Goal: Navigation & Orientation: Understand site structure

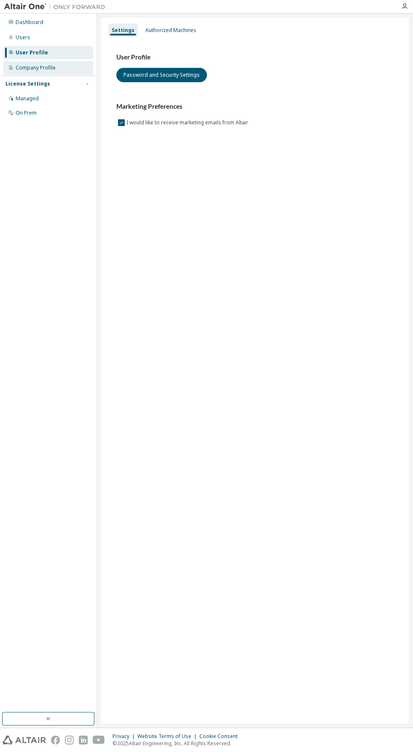
click at [32, 65] on div "Company Profile" at bounding box center [36, 68] width 40 height 7
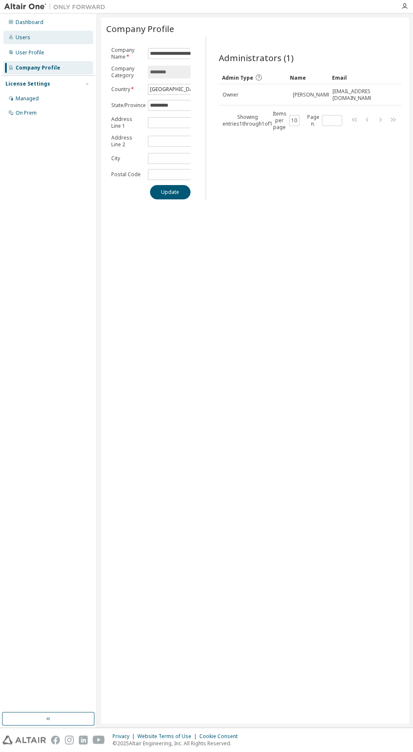
click at [30, 42] on div "Users" at bounding box center [48, 37] width 90 height 13
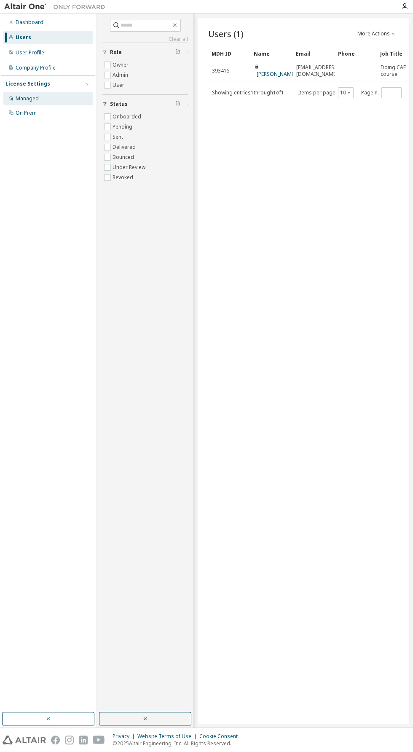
click at [25, 96] on div "Managed" at bounding box center [27, 98] width 23 height 7
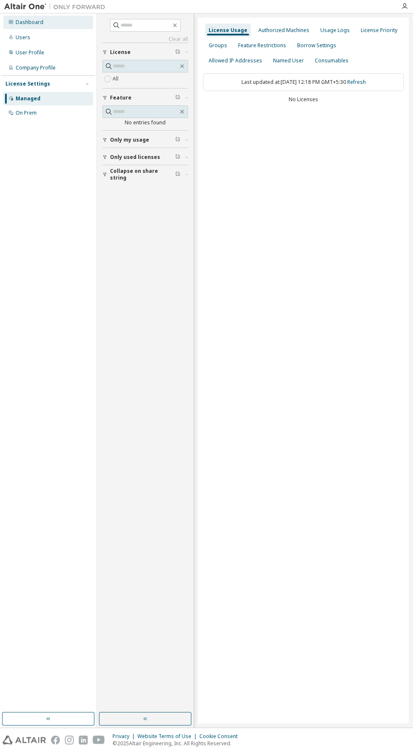
click at [34, 18] on div "Dashboard" at bounding box center [48, 22] width 90 height 13
